Goal: Check status: Check status

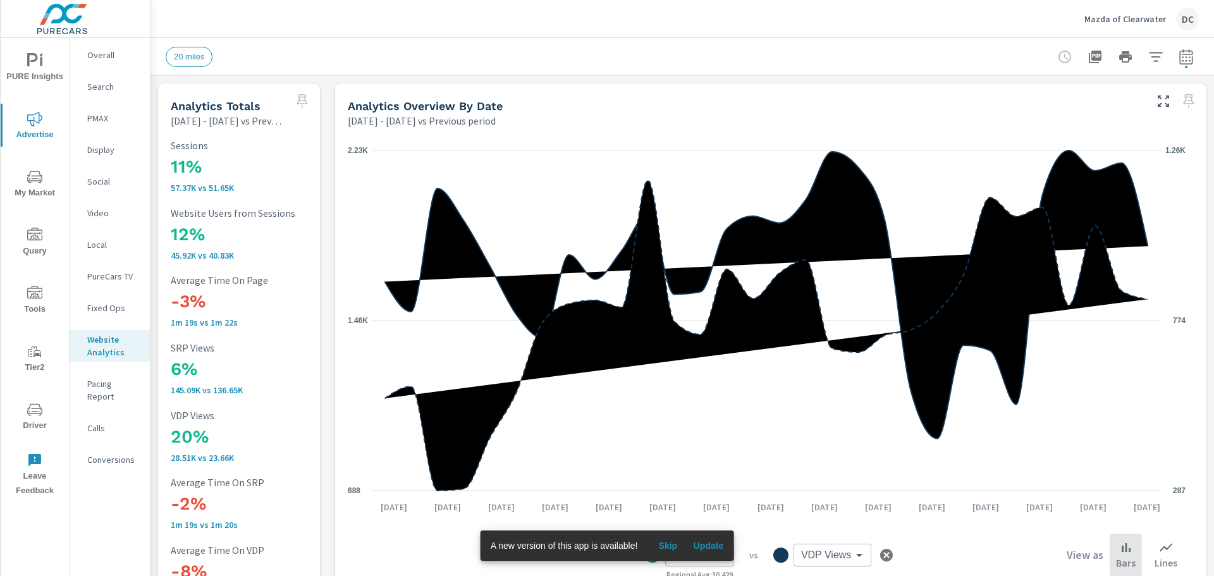
scroll to position [47, 0]
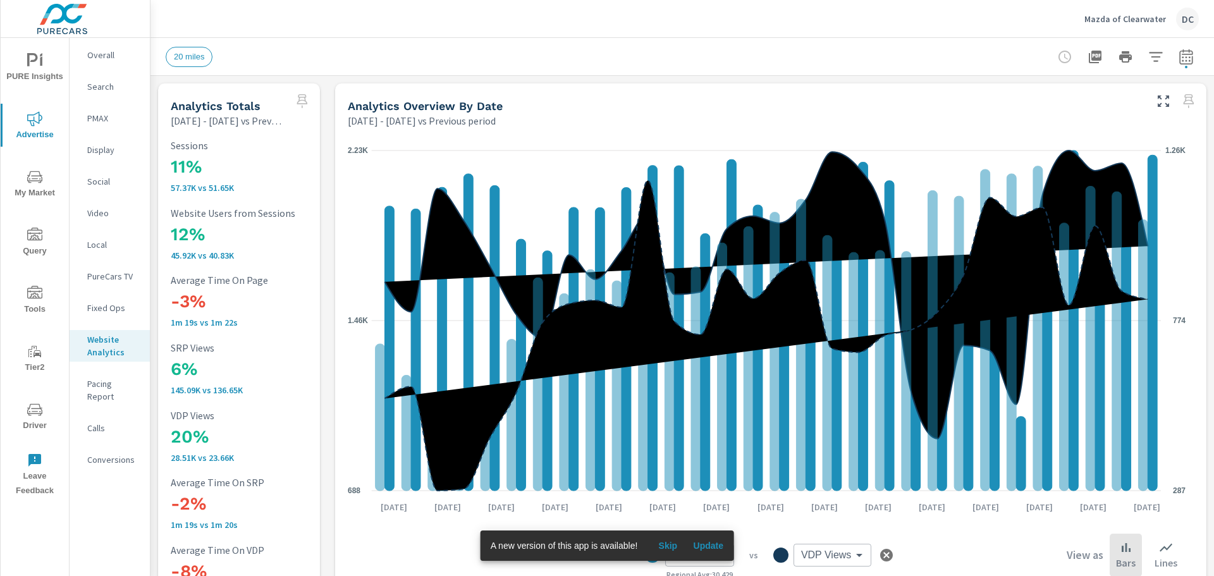
click at [711, 540] on span "Update" at bounding box center [708, 545] width 30 height 11
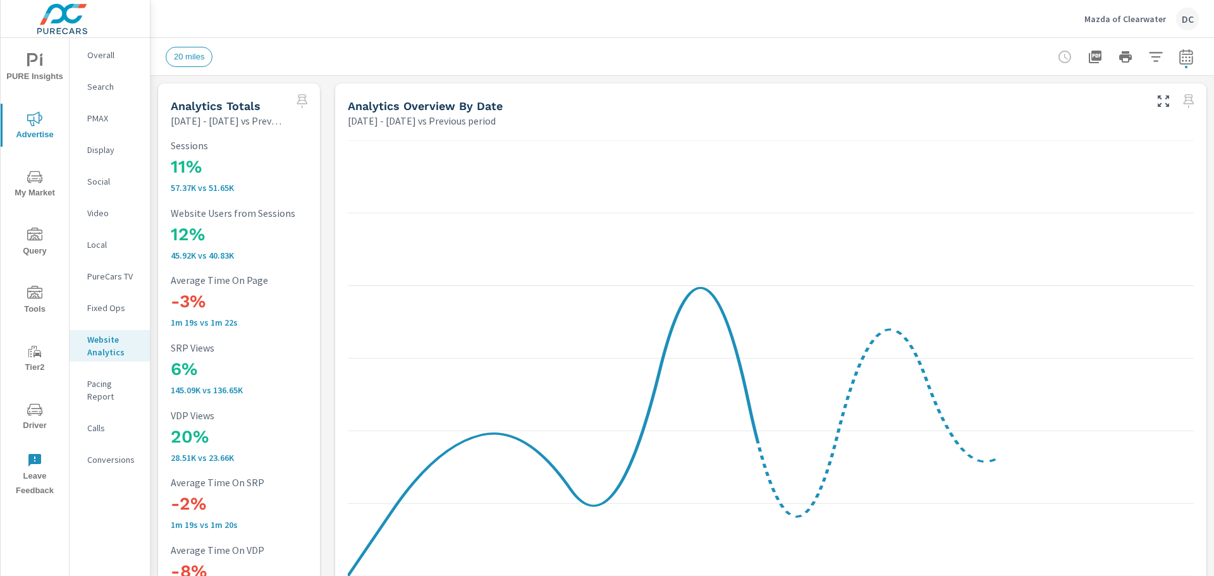
scroll to position [285, 0]
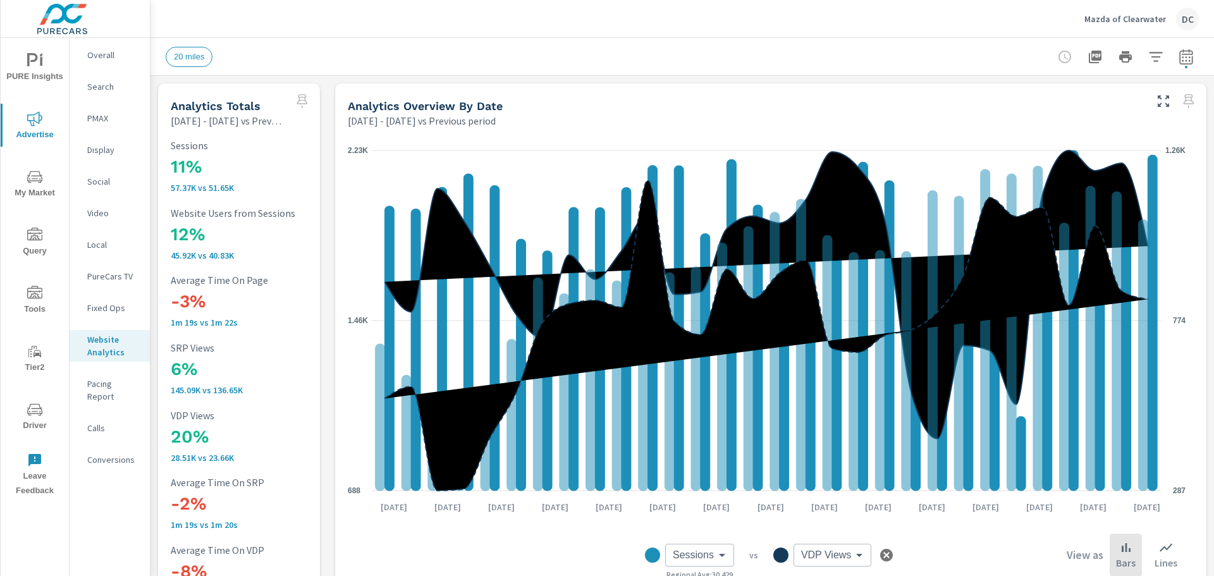
scroll to position [47, 0]
